Goal: Task Accomplishment & Management: Use online tool/utility

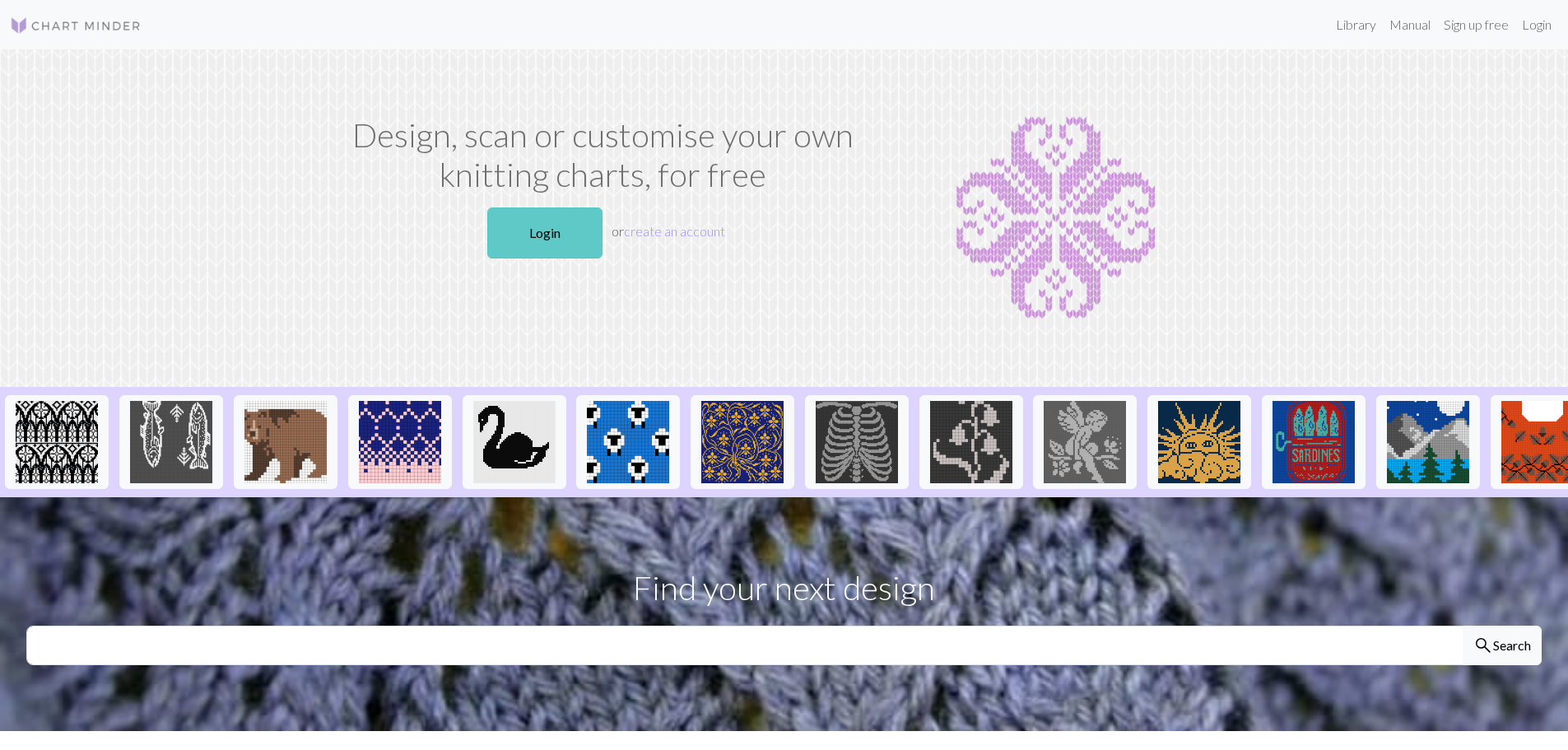
click at [518, 241] on link "Login" at bounding box center [545, 233] width 115 height 51
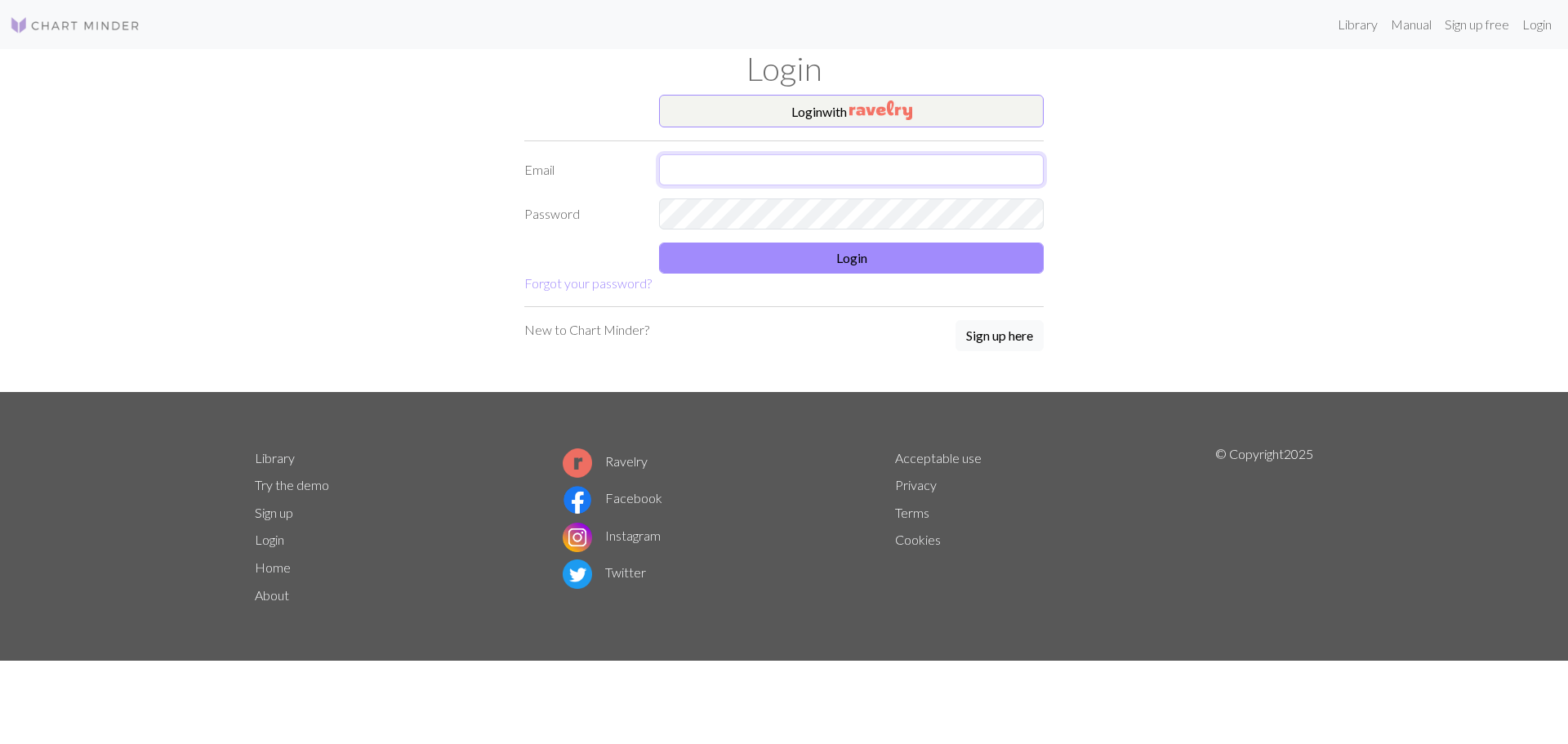
type input "[EMAIL_ADDRESS][DOMAIN_NAME]"
click at [743, 254] on button "Login" at bounding box center [851, 258] width 385 height 31
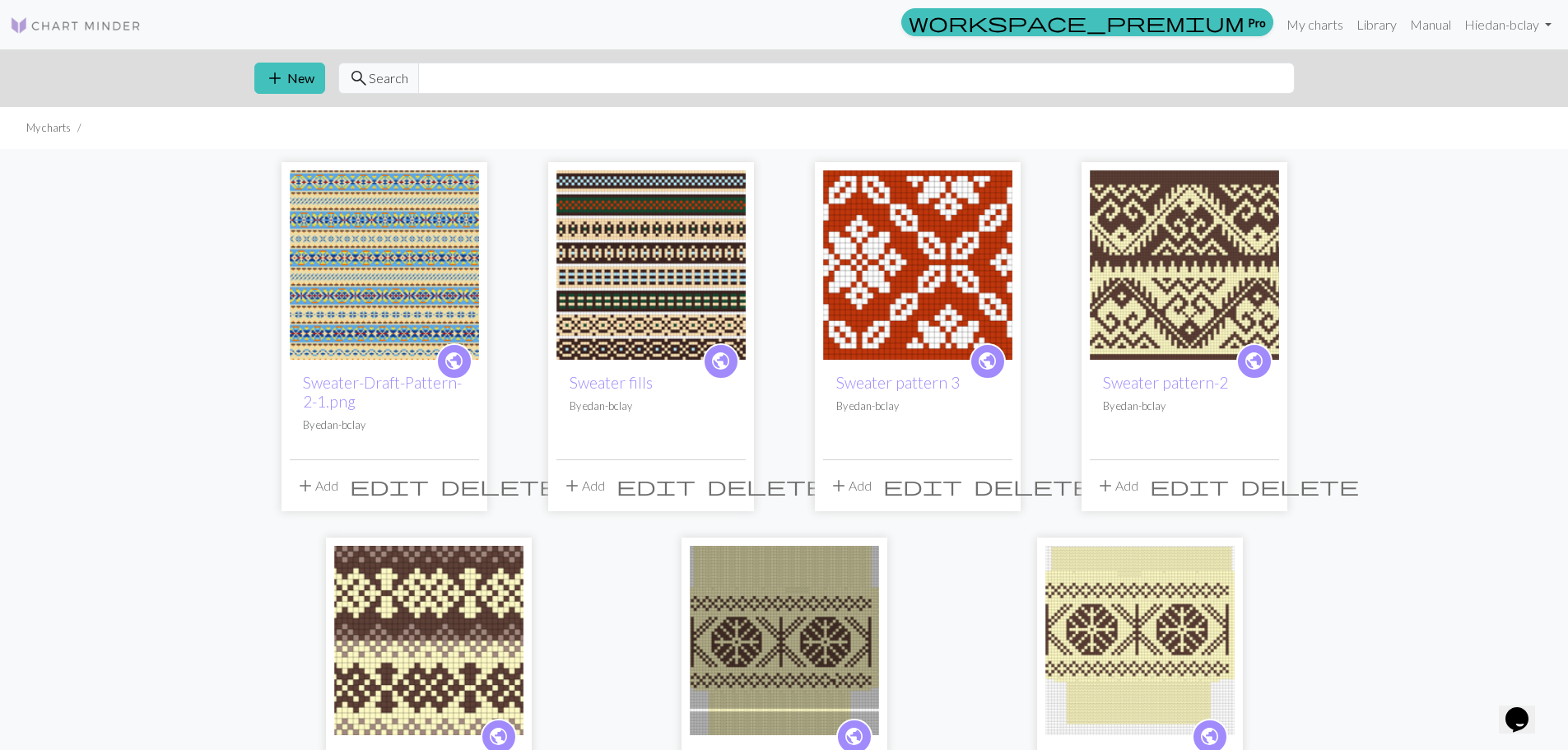
click at [376, 335] on img at bounding box center [385, 265] width 190 height 190
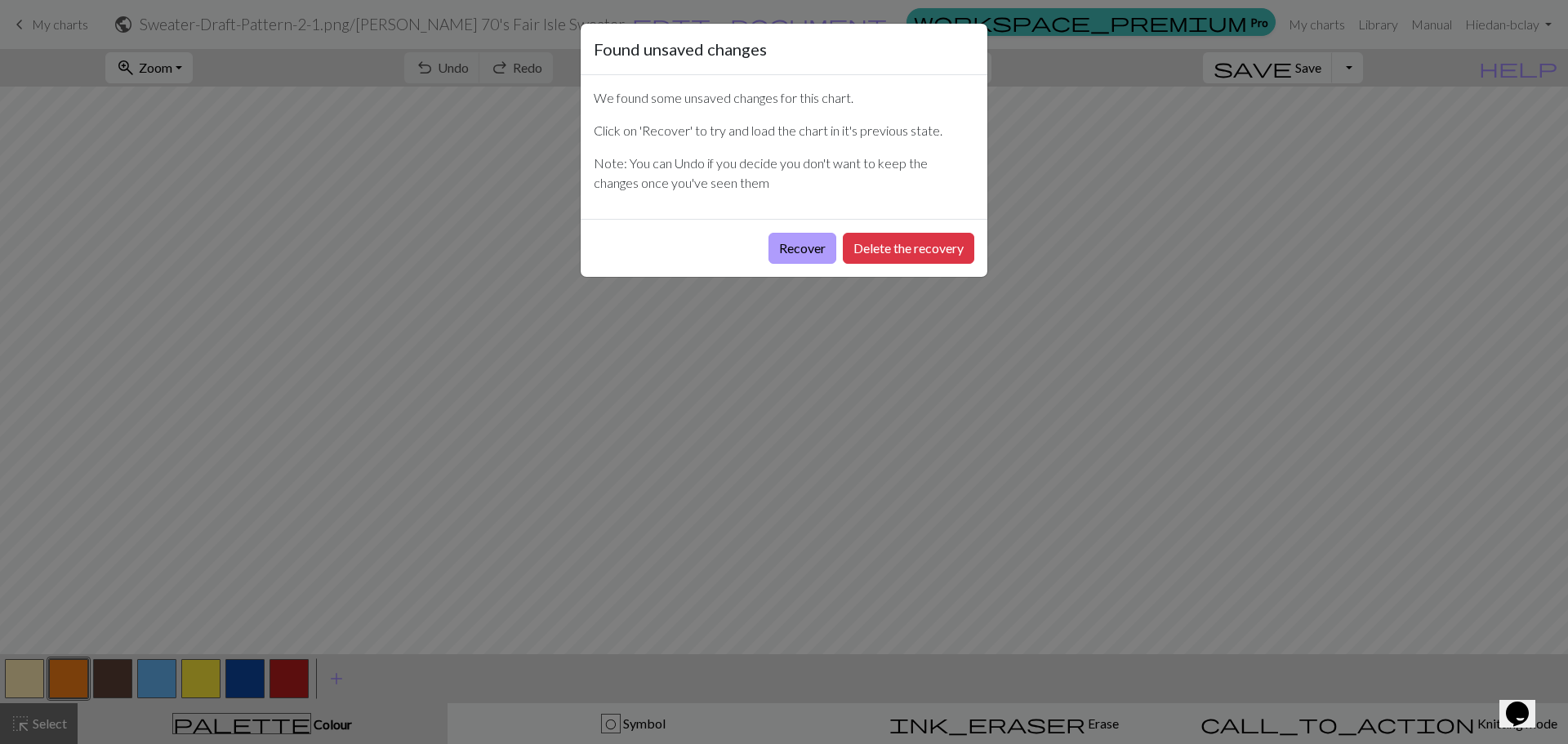
click at [791, 250] on button "Recover" at bounding box center [802, 248] width 68 height 31
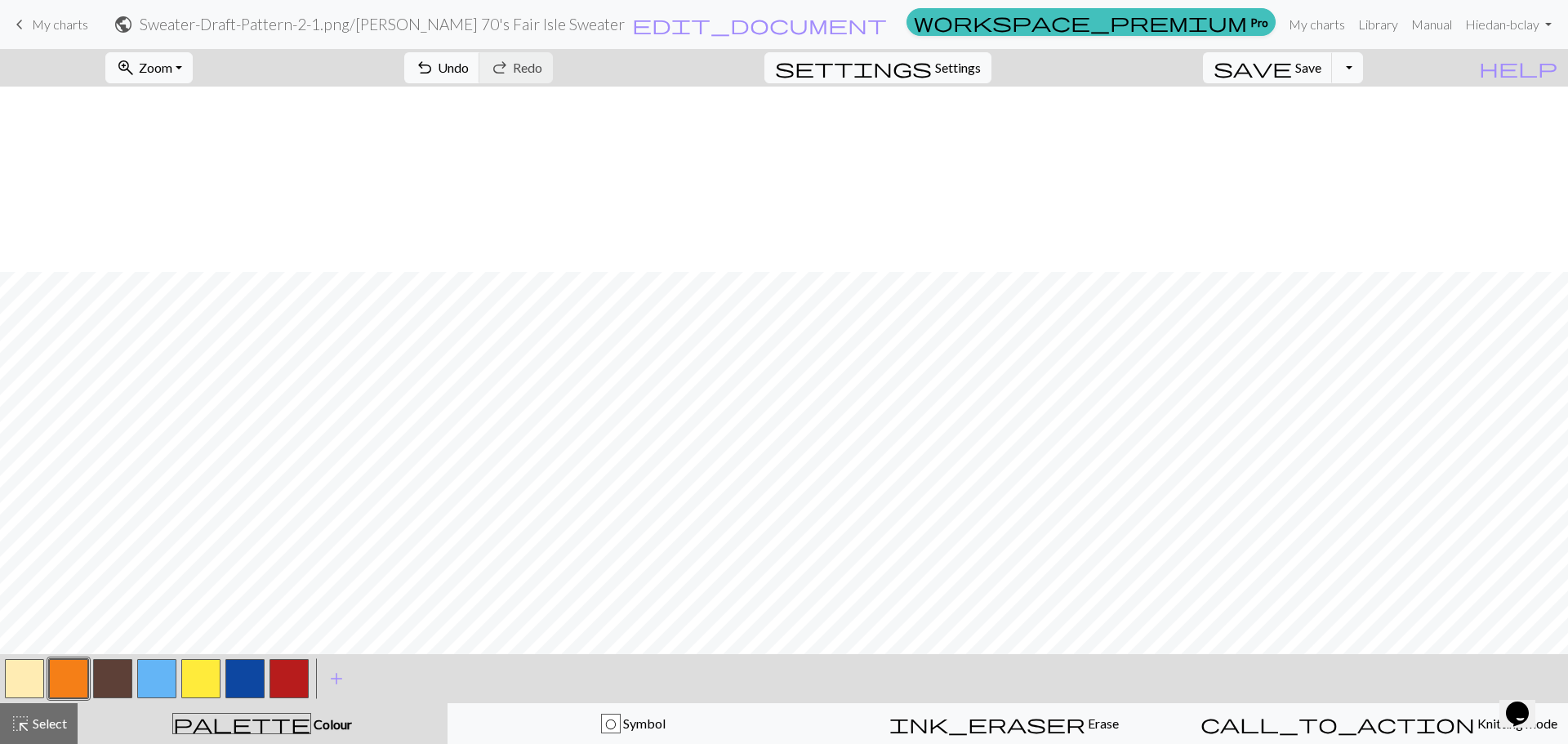
scroll to position [1886, 0]
click at [1321, 67] on span "Save" at bounding box center [1308, 67] width 26 height 15
